Goal: Task Accomplishment & Management: Use online tool/utility

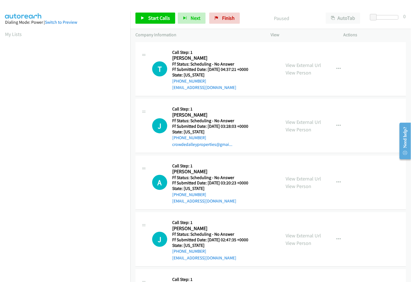
scroll to position [31, 0]
click at [307, 65] on link "View External Url" at bounding box center [303, 65] width 35 height 6
click at [299, 122] on link "View External Url" at bounding box center [303, 122] width 35 height 6
click at [296, 178] on link "View External Url" at bounding box center [303, 178] width 35 height 6
click at [296, 235] on link "View External Url" at bounding box center [303, 235] width 35 height 6
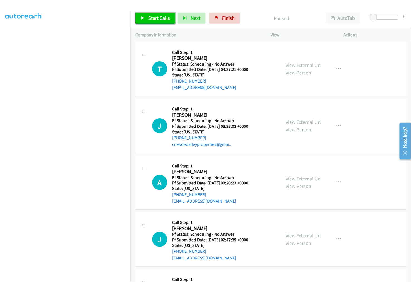
click at [162, 22] on link "Start Calls" at bounding box center [155, 18] width 40 height 11
click at [252, 16] on p "Started" at bounding box center [276, 18] width 77 height 8
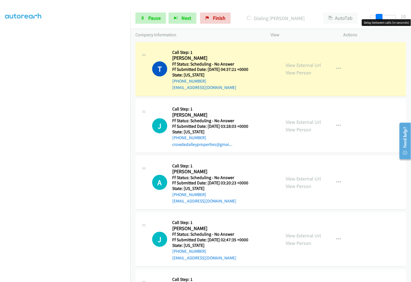
drag, startPoint x: 372, startPoint y: 17, endPoint x: 380, endPoint y: 17, distance: 8.1
click at [380, 17] on span at bounding box center [379, 17] width 7 height 7
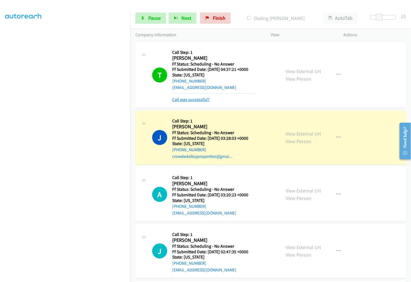
click at [196, 99] on link "Call was successful?" at bounding box center [190, 99] width 37 height 5
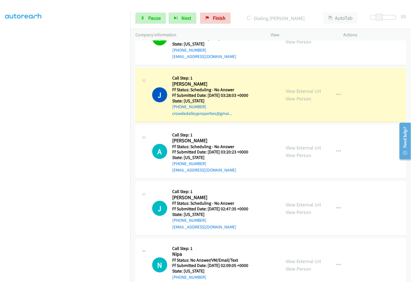
scroll to position [62, 0]
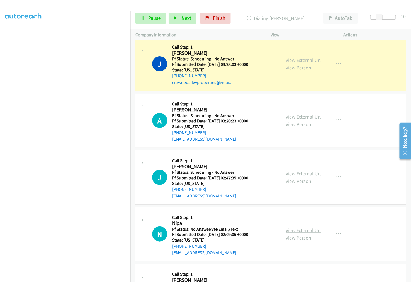
click at [294, 230] on link "View External Url" at bounding box center [303, 230] width 35 height 6
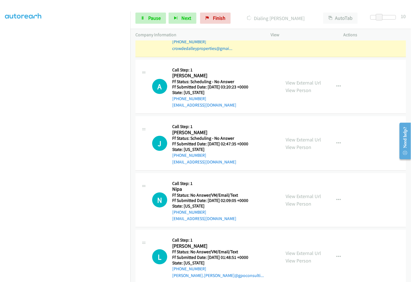
scroll to position [99, 0]
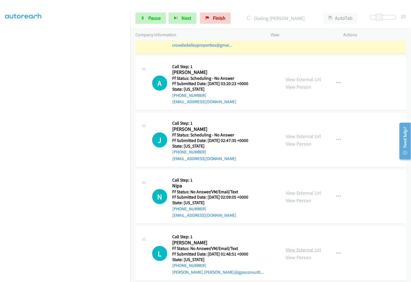
click at [303, 247] on link "View External Url" at bounding box center [303, 249] width 35 height 6
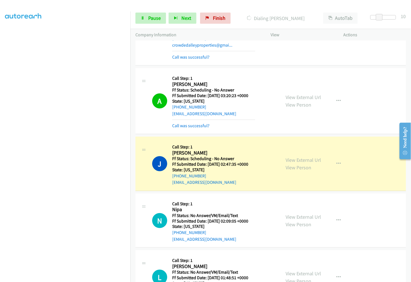
drag, startPoint x: 198, startPoint y: 56, endPoint x: 198, endPoint y: 74, distance: 17.8
click at [198, 56] on link "Call was successful?" at bounding box center [190, 56] width 37 height 5
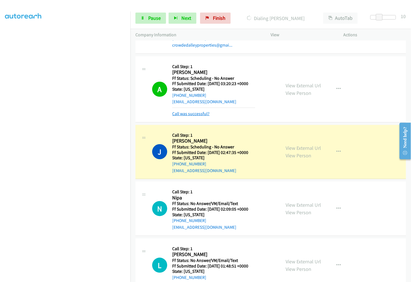
click at [199, 114] on link "Call was successful?" at bounding box center [190, 113] width 37 height 5
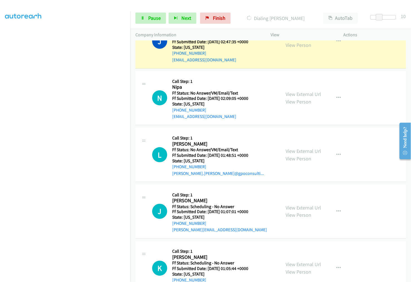
scroll to position [199, 0]
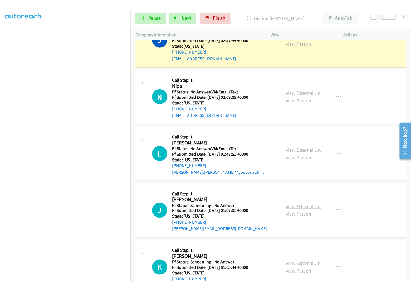
click at [304, 207] on link "View External Url" at bounding box center [303, 206] width 35 height 6
click at [308, 261] on link "View External Url" at bounding box center [303, 263] width 35 height 6
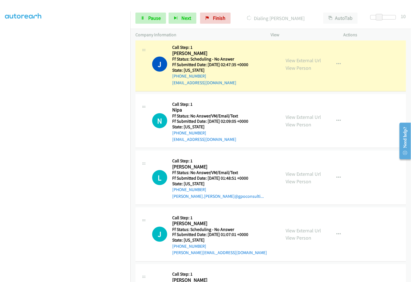
scroll to position [168, 0]
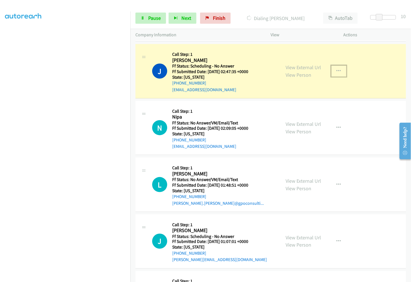
click at [336, 70] on icon "button" at bounding box center [338, 71] width 4 height 4
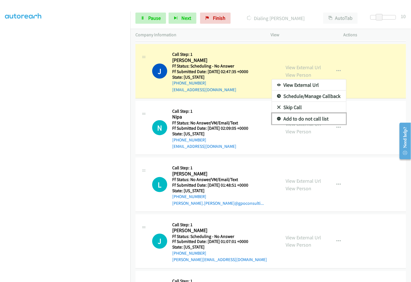
click at [311, 119] on link "Add to do not call list" at bounding box center [309, 118] width 74 height 11
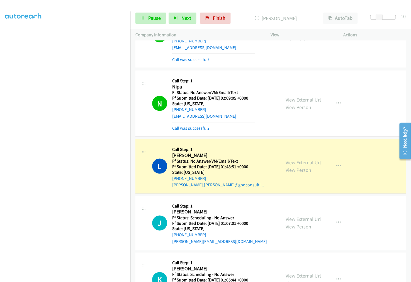
scroll to position [230, 0]
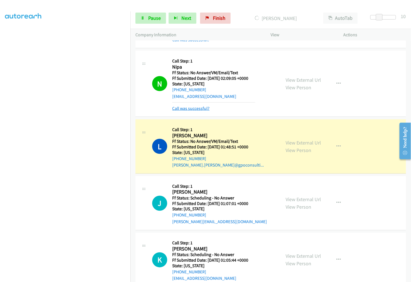
click at [192, 109] on link "Call was successful?" at bounding box center [190, 108] width 37 height 5
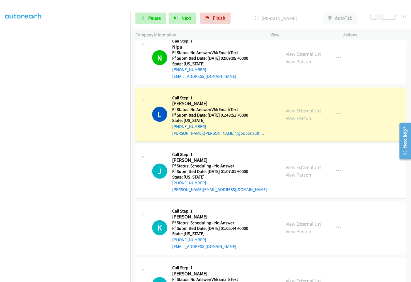
scroll to position [292, 0]
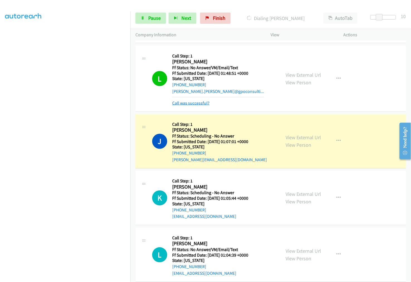
click at [188, 104] on link "Call was successful?" at bounding box center [190, 102] width 37 height 5
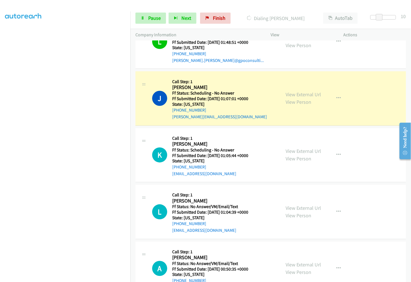
scroll to position [354, 0]
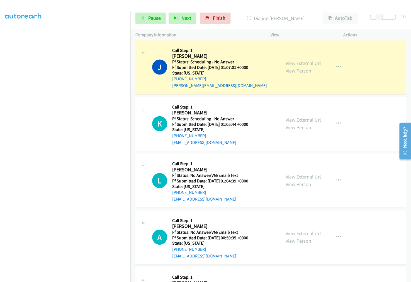
click at [313, 177] on link "View External Url" at bounding box center [303, 177] width 35 height 6
click at [311, 234] on link "View External Url" at bounding box center [303, 233] width 35 height 6
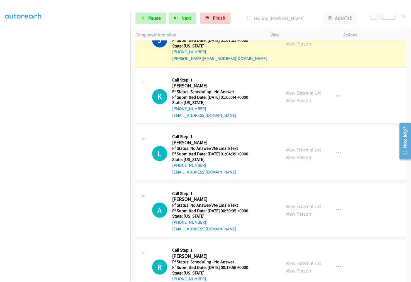
scroll to position [385, 0]
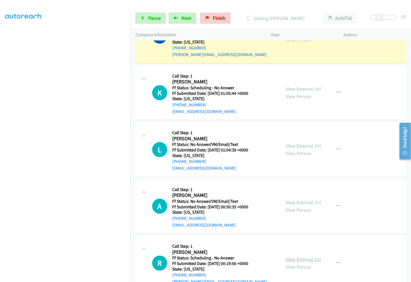
click at [296, 257] on link "View External Url" at bounding box center [303, 259] width 35 height 6
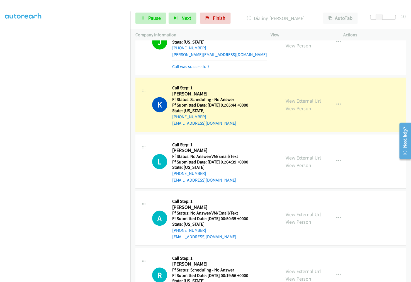
scroll to position [391, 0]
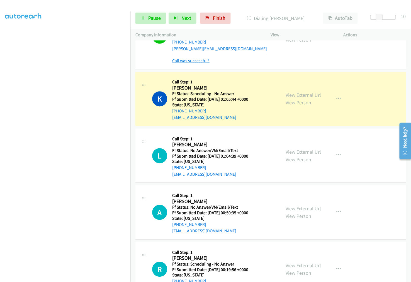
click at [187, 62] on link "Call was successful?" at bounding box center [190, 60] width 37 height 5
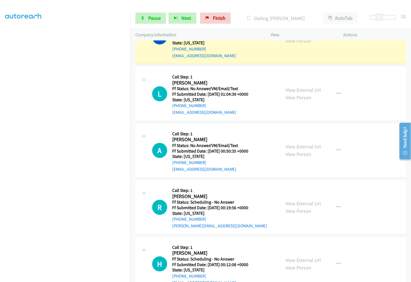
scroll to position [441, 0]
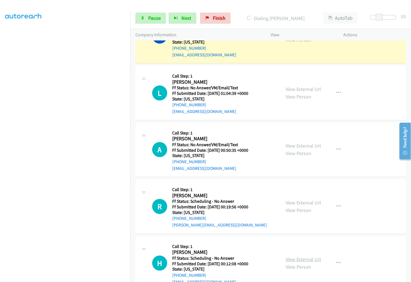
click at [294, 260] on link "View External Url" at bounding box center [303, 259] width 35 height 6
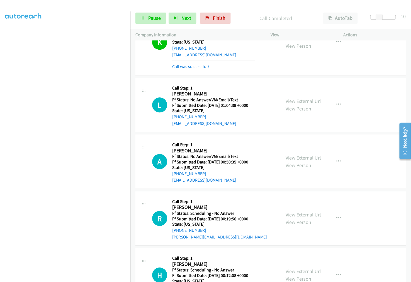
scroll to position [447, 0]
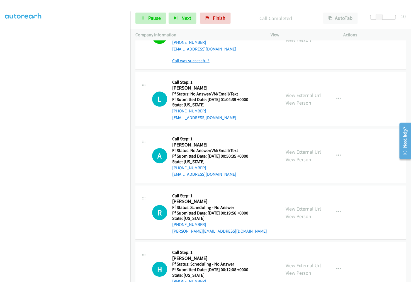
click at [200, 61] on link "Call was successful?" at bounding box center [190, 60] width 37 height 5
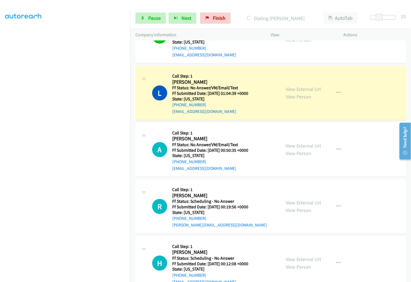
click html "Need help? Resource Center AutoReach Help Help Get the help you need from our k…"
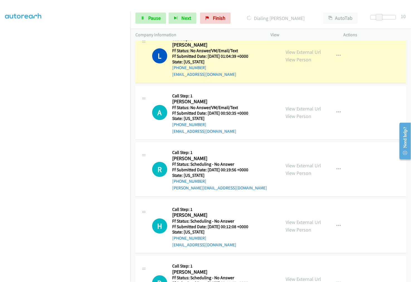
scroll to position [491, 0]
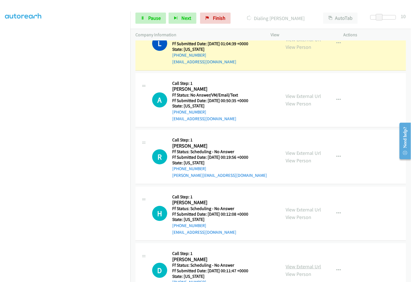
click at [304, 266] on link "View External Url" at bounding box center [303, 266] width 35 height 6
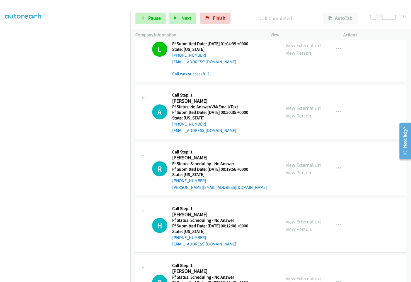
scroll to position [497, 0]
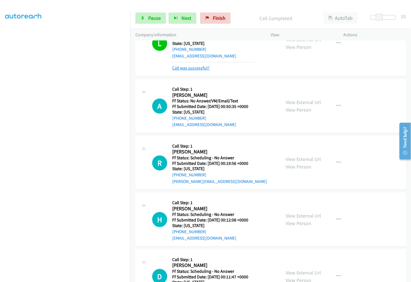
click at [199, 66] on link "Call was successful?" at bounding box center [190, 67] width 37 height 5
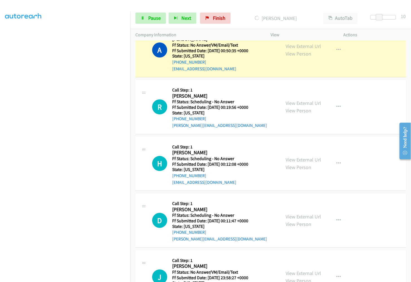
scroll to position [545, 0]
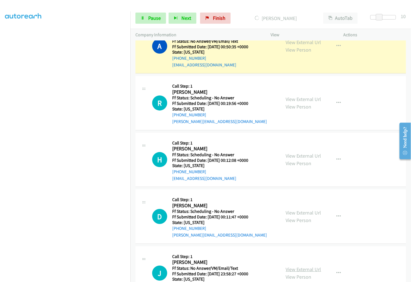
click at [307, 270] on link "View External Url" at bounding box center [303, 269] width 35 height 6
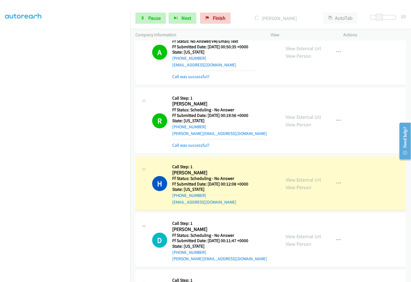
scroll to position [551, 0]
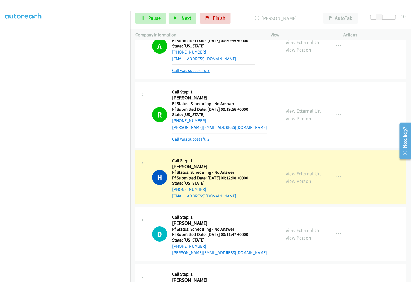
click at [202, 70] on link "Call was successful?" at bounding box center [190, 70] width 37 height 5
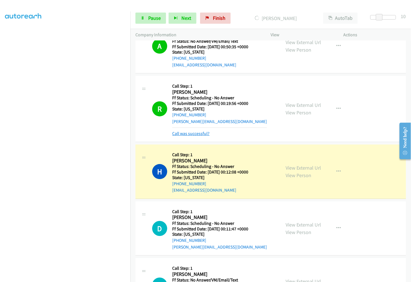
click at [194, 131] on link "Call was successful?" at bounding box center [190, 133] width 37 height 5
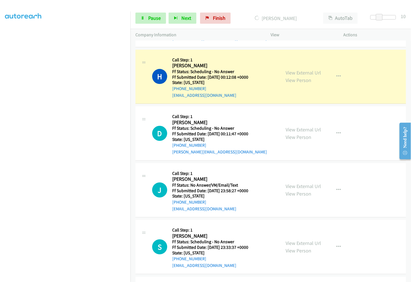
scroll to position [638, 0]
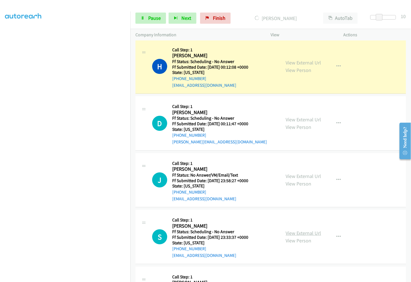
click at [292, 232] on link "View External Url" at bounding box center [303, 233] width 35 height 6
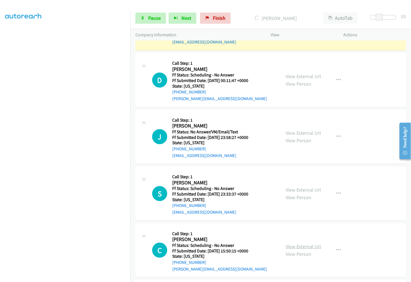
click at [308, 245] on link "View External Url" at bounding box center [303, 246] width 35 height 6
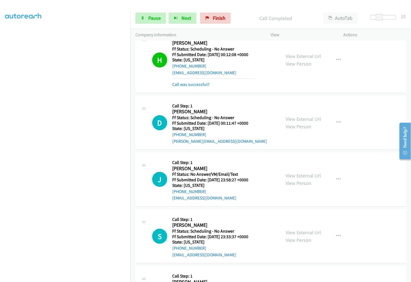
scroll to position [650, 0]
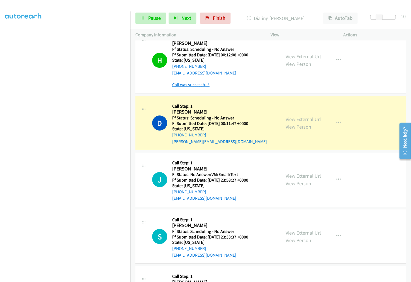
click at [194, 83] on link "Call was successful?" at bounding box center [190, 84] width 37 height 5
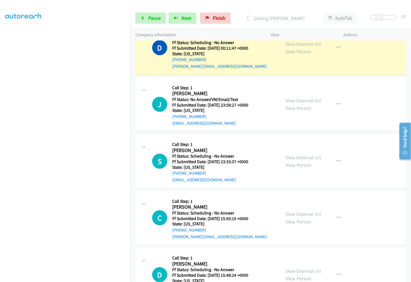
scroll to position [726, 0]
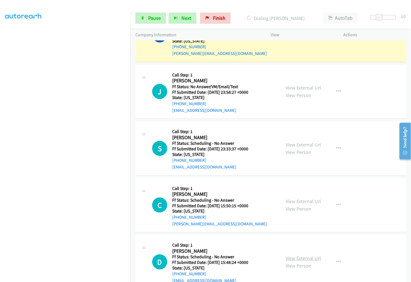
click at [298, 258] on link "View External Url" at bounding box center [303, 258] width 35 height 6
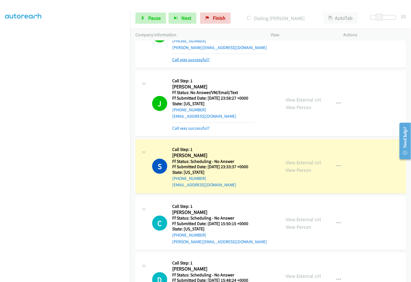
click at [185, 59] on link "Call was successful?" at bounding box center [190, 59] width 37 height 5
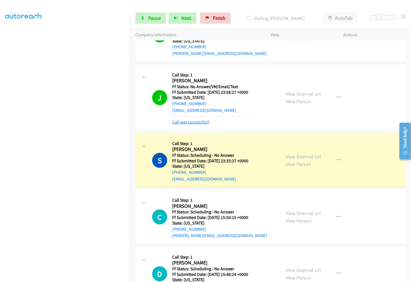
click at [192, 120] on link "Call was successful?" at bounding box center [190, 121] width 37 height 5
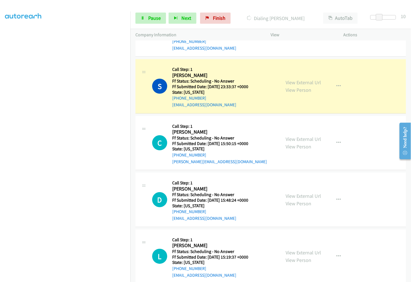
scroll to position [819, 0]
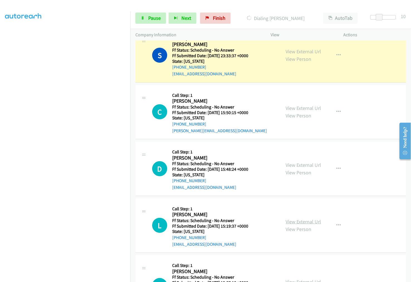
click at [302, 220] on link "View External Url" at bounding box center [303, 221] width 35 height 6
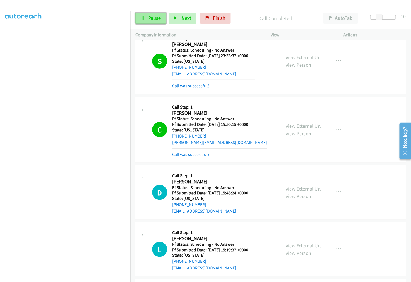
click at [148, 14] on link "Pause" at bounding box center [150, 18] width 31 height 11
click at [196, 85] on link "Call was successful?" at bounding box center [190, 85] width 37 height 5
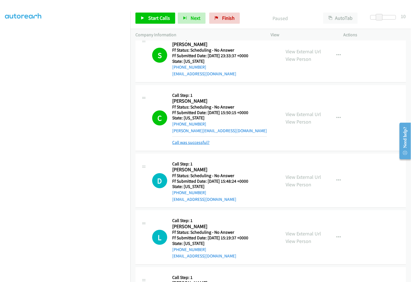
click at [189, 141] on link "Call was successful?" at bounding box center [190, 142] width 37 height 5
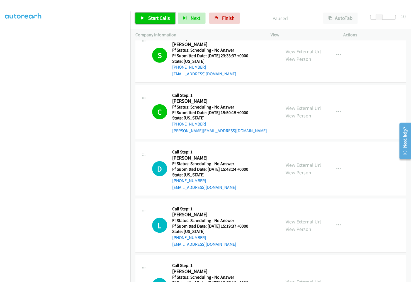
click at [160, 20] on span "Start Calls" at bounding box center [159, 18] width 22 height 6
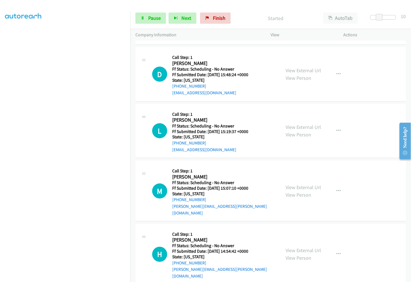
scroll to position [918, 0]
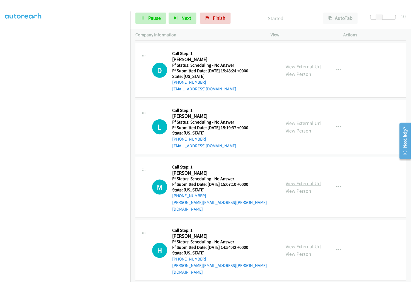
click at [307, 180] on link "View External Url" at bounding box center [303, 183] width 35 height 6
click at [304, 243] on link "View External Url" at bounding box center [303, 246] width 35 height 6
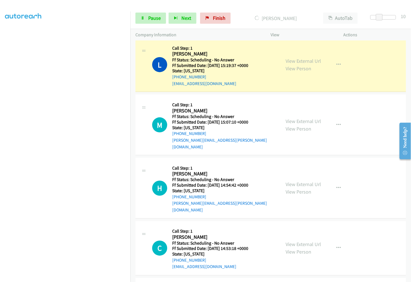
scroll to position [982, 0]
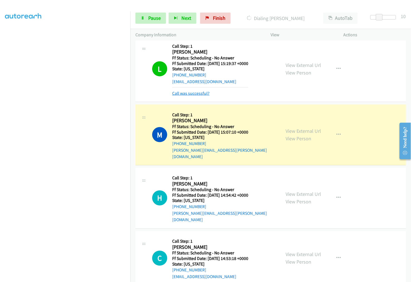
click at [193, 94] on link "Call was successful?" at bounding box center [190, 93] width 37 height 5
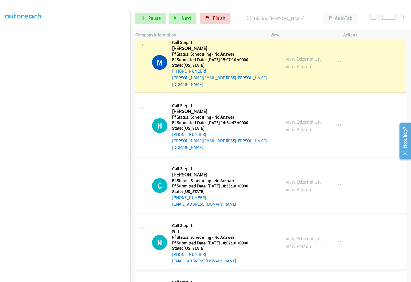
scroll to position [1043, 0]
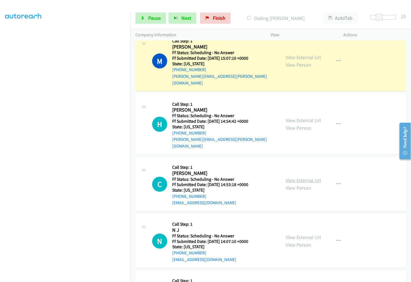
click at [310, 177] on link "View External Url" at bounding box center [303, 180] width 35 height 6
click at [303, 234] on link "View External Url" at bounding box center [303, 237] width 35 height 6
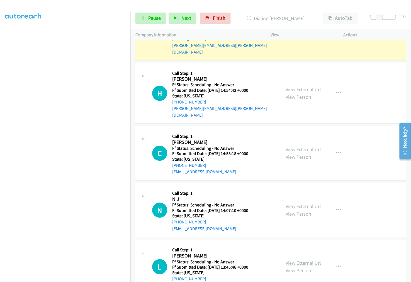
click at [310, 260] on link "View External Url" at bounding box center [303, 263] width 35 height 6
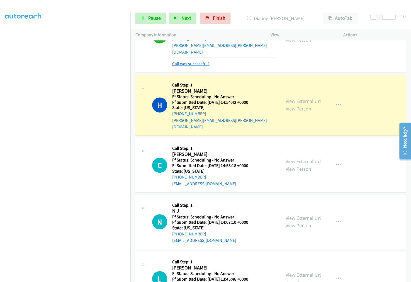
click at [197, 61] on link "Call was successful?" at bounding box center [190, 63] width 37 height 5
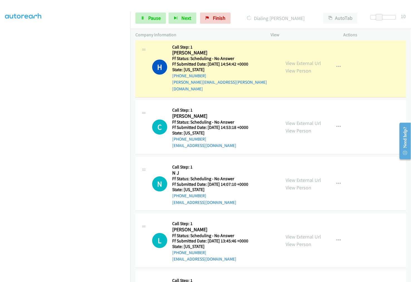
scroll to position [1105, 0]
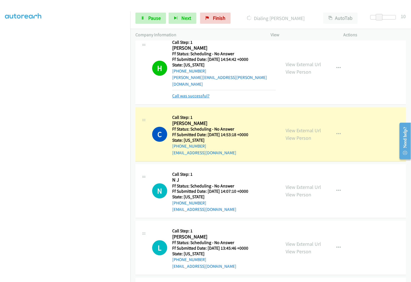
click at [196, 93] on link "Call was successful?" at bounding box center [190, 95] width 37 height 5
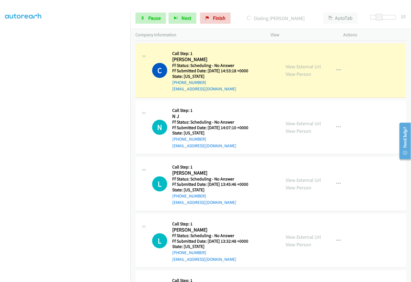
scroll to position [1168, 0]
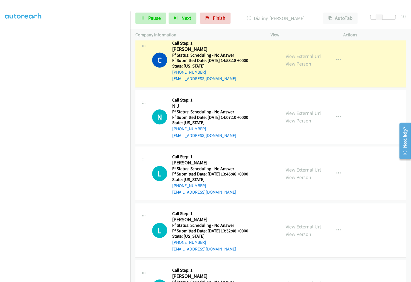
click at [305, 223] on link "View External Url" at bounding box center [303, 226] width 35 height 6
click at [296, 280] on link "View External Url" at bounding box center [303, 283] width 35 height 6
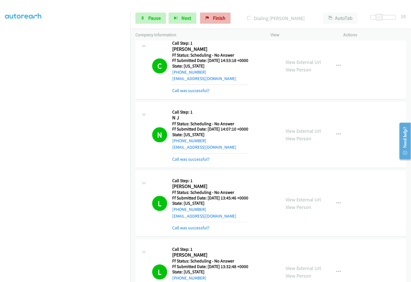
scroll to position [1174, 0]
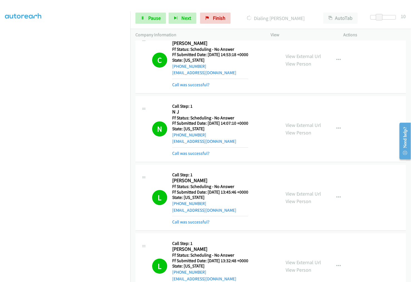
click at [155, 24] on div "Start Calls Pause Next Finish Dialing Matthew Boyd Ii AutoTab AutoTab 10" at bounding box center [270, 18] width 280 height 21
click at [156, 19] on span "Pause" at bounding box center [154, 18] width 13 height 6
drag, startPoint x: 225, startPoint y: 18, endPoint x: 209, endPoint y: 3, distance: 21.3
click at [225, 18] on span "Finish" at bounding box center [228, 18] width 13 height 6
